Goal: Complete application form

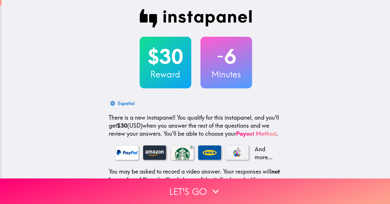
click at [178, 67] on h2 "$30" at bounding box center [165, 56] width 52 height 23
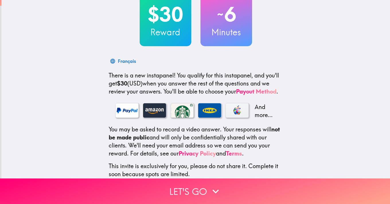
scroll to position [63, 0]
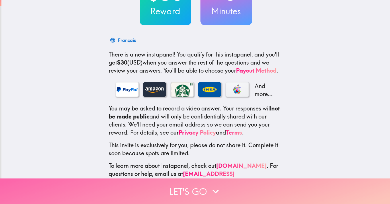
click at [205, 189] on button "Let's go" at bounding box center [195, 190] width 390 height 25
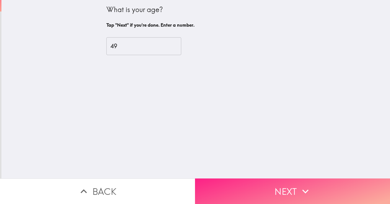
click at [257, 188] on button "Next" at bounding box center [292, 190] width 195 height 25
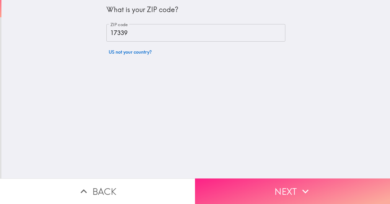
click at [257, 188] on button "Next" at bounding box center [292, 190] width 195 height 25
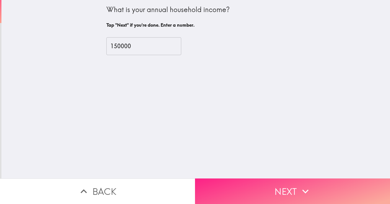
click at [257, 188] on button "Next" at bounding box center [292, 190] width 195 height 25
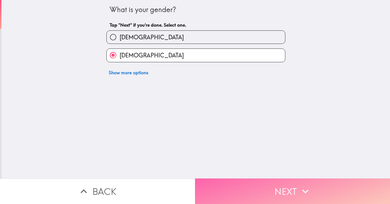
click at [257, 188] on button "Next" at bounding box center [292, 190] width 195 height 25
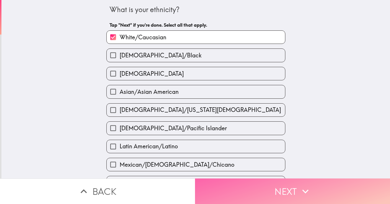
click at [257, 188] on button "Next" at bounding box center [292, 190] width 195 height 25
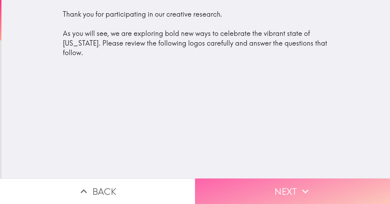
click at [257, 188] on button "Next" at bounding box center [292, 190] width 195 height 25
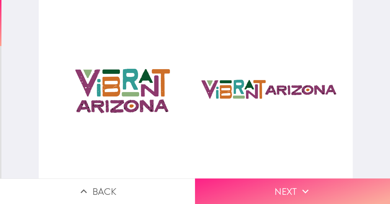
click at [257, 188] on button "Next" at bounding box center [292, 190] width 195 height 25
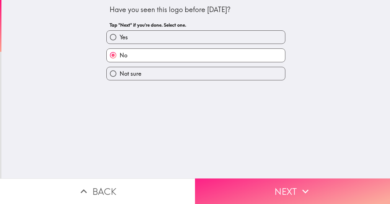
click at [257, 188] on button "Next" at bounding box center [292, 190] width 195 height 25
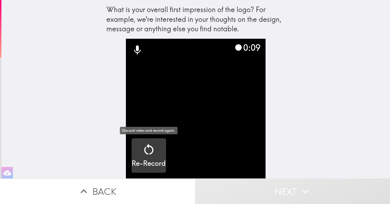
click at [150, 148] on icon "button" at bounding box center [149, 149] width 14 height 14
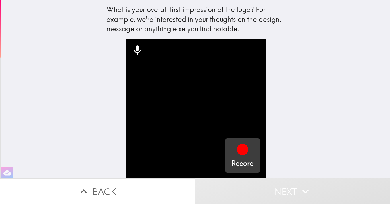
click at [247, 151] on icon "button" at bounding box center [242, 148] width 11 height 11
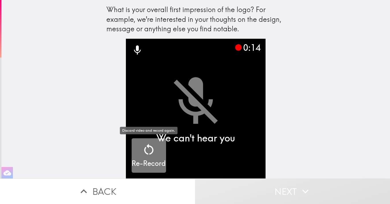
click at [154, 154] on icon "button" at bounding box center [149, 149] width 14 height 14
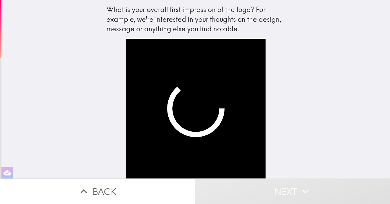
click at [286, 160] on div at bounding box center [195, 108] width 183 height 139
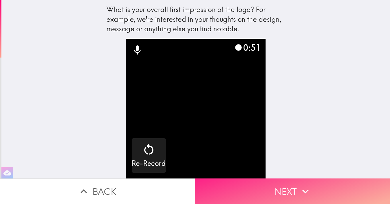
click at [298, 189] on button "Next" at bounding box center [292, 190] width 195 height 25
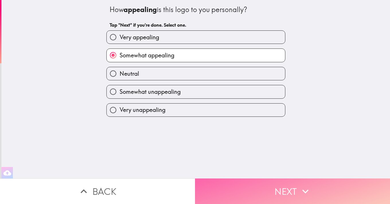
click at [298, 189] on button "Next" at bounding box center [292, 190] width 195 height 25
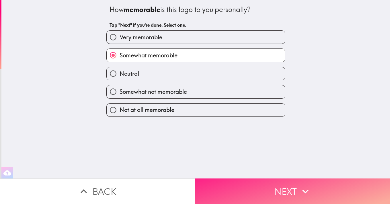
click at [298, 189] on button "Next" at bounding box center [292, 190] width 195 height 25
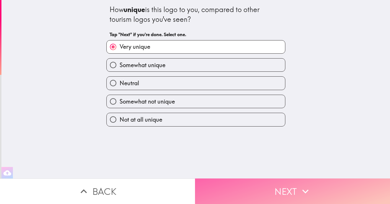
click at [298, 189] on button "Next" at bounding box center [292, 190] width 195 height 25
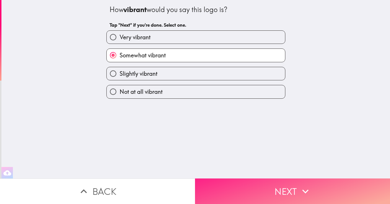
click at [298, 189] on button "Next" at bounding box center [292, 190] width 195 height 25
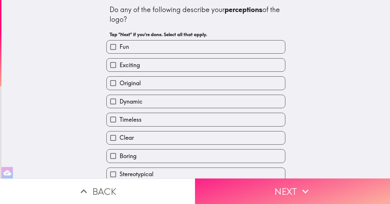
click at [306, 189] on icon "button" at bounding box center [305, 191] width 13 height 13
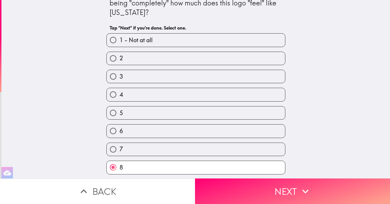
scroll to position [51, 0]
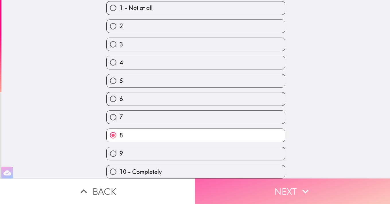
click at [299, 192] on icon "button" at bounding box center [305, 191] width 13 height 13
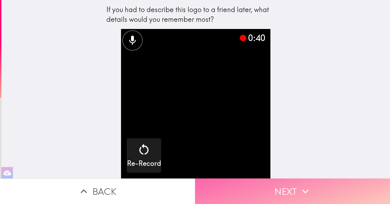
click at [294, 190] on button "Next" at bounding box center [292, 190] width 195 height 25
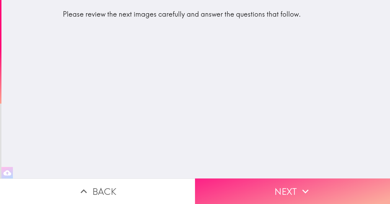
click at [294, 190] on button "Next" at bounding box center [292, 190] width 195 height 25
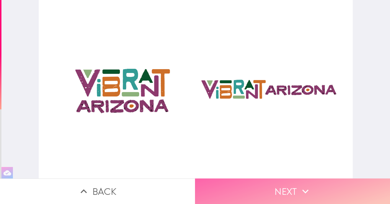
click at [297, 190] on button "Next" at bounding box center [292, 190] width 195 height 25
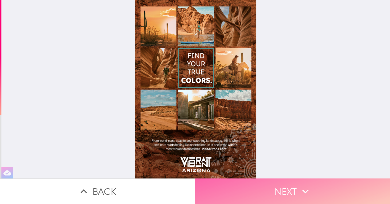
click at [297, 190] on button "Next" at bounding box center [292, 190] width 195 height 25
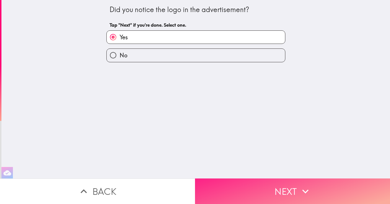
click at [297, 190] on button "Next" at bounding box center [292, 190] width 195 height 25
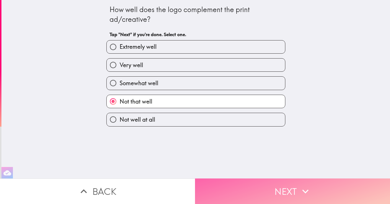
click at [297, 190] on button "Next" at bounding box center [292, 190] width 195 height 25
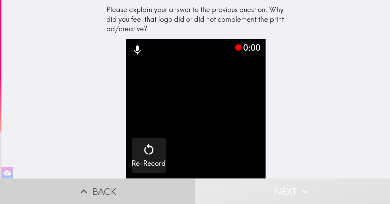
click at [129, 196] on button "Back" at bounding box center [97, 190] width 195 height 25
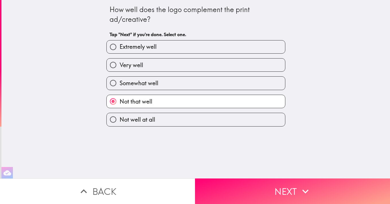
click at [129, 196] on button "Back" at bounding box center [97, 190] width 195 height 25
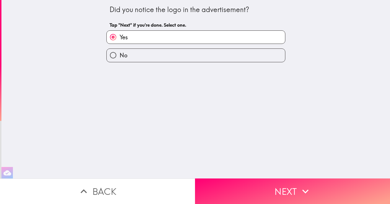
click at [129, 196] on button "Back" at bounding box center [97, 190] width 195 height 25
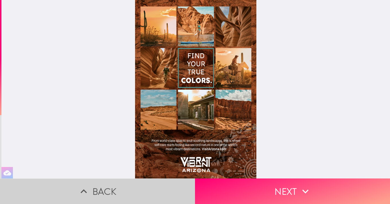
click at [129, 196] on button "Back" at bounding box center [97, 190] width 195 height 25
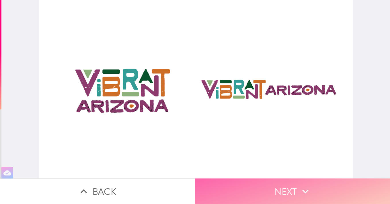
click at [265, 194] on button "Next" at bounding box center [292, 190] width 195 height 25
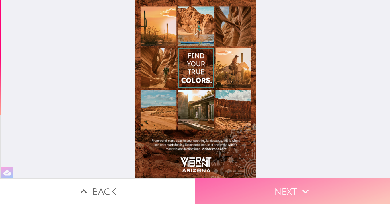
click at [265, 194] on button "Next" at bounding box center [292, 190] width 195 height 25
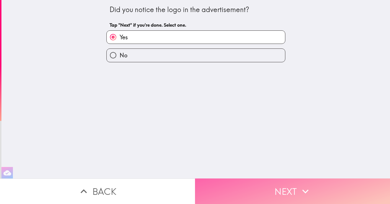
click at [265, 194] on button "Next" at bounding box center [292, 190] width 195 height 25
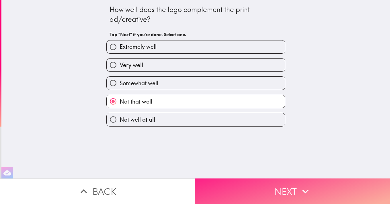
click at [265, 194] on button "Next" at bounding box center [292, 190] width 195 height 25
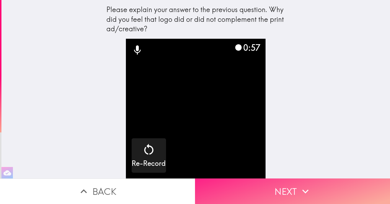
click at [265, 194] on button "Next" at bounding box center [292, 190] width 195 height 25
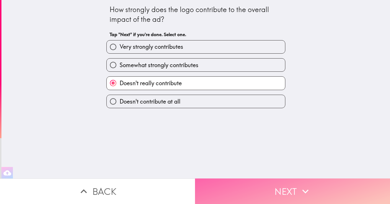
click at [273, 194] on button "Next" at bounding box center [292, 190] width 195 height 25
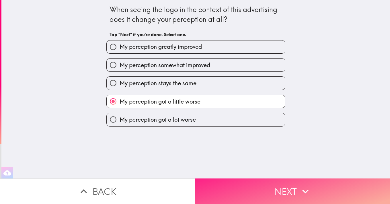
click at [273, 194] on button "Next" at bounding box center [292, 190] width 195 height 25
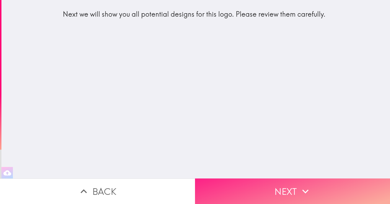
click at [273, 194] on button "Next" at bounding box center [292, 190] width 195 height 25
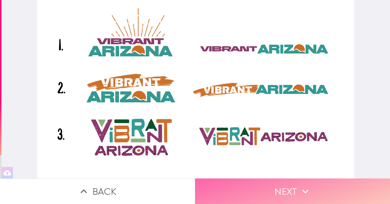
click at [273, 194] on button "Next" at bounding box center [292, 190] width 195 height 25
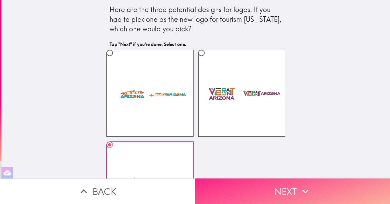
click at [273, 194] on button "Next" at bounding box center [292, 190] width 195 height 25
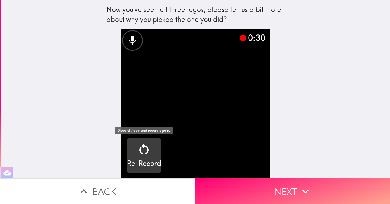
click at [142, 154] on icon "button" at bounding box center [143, 148] width 9 height 11
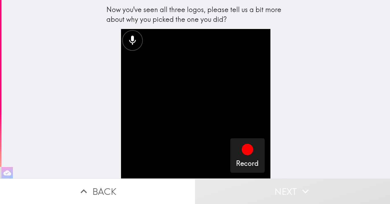
click at [135, 196] on button "Back" at bounding box center [97, 190] width 195 height 25
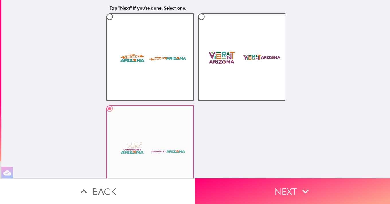
scroll to position [38, 0]
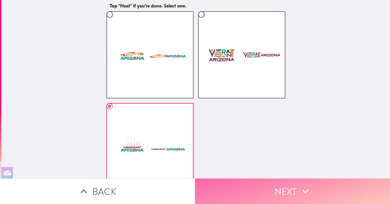
click at [267, 193] on button "Next" at bounding box center [292, 190] width 195 height 25
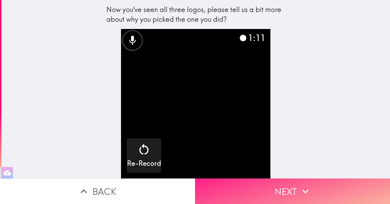
click at [293, 194] on button "Next" at bounding box center [292, 190] width 195 height 25
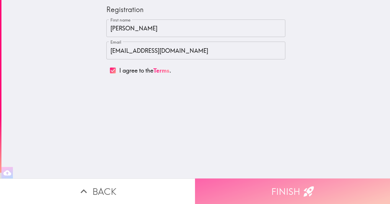
click at [293, 194] on button "Finish" at bounding box center [292, 190] width 195 height 25
